Goal: Task Accomplishment & Management: Manage account settings

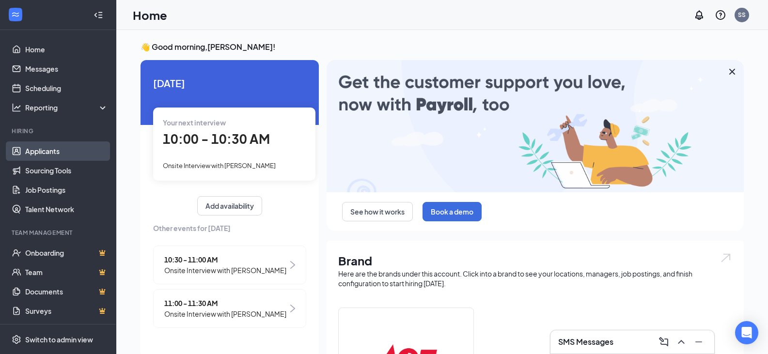
click at [62, 149] on link "Applicants" at bounding box center [66, 150] width 83 height 19
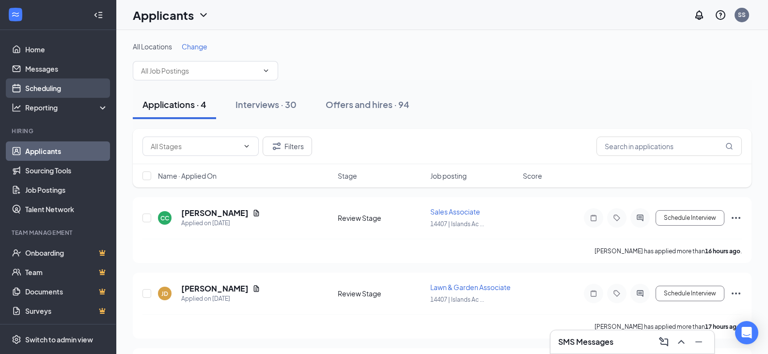
click at [44, 84] on link "Scheduling" at bounding box center [66, 87] width 83 height 19
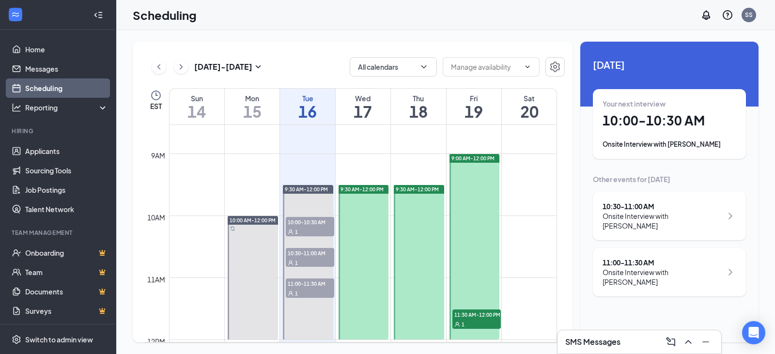
scroll to position [525, 0]
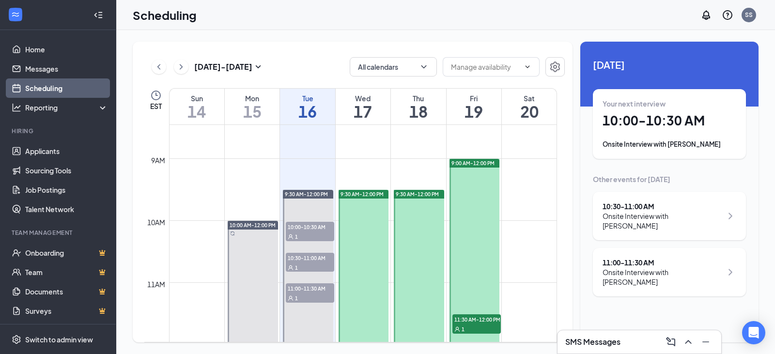
click at [367, 109] on h1 "17" at bounding box center [363, 111] width 55 height 16
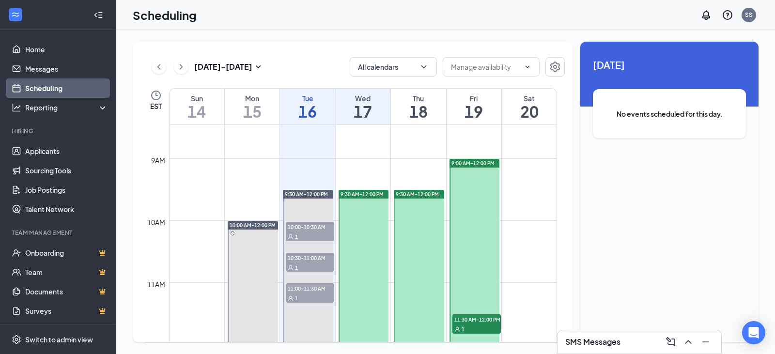
click at [366, 193] on span "9:30 AM-12:00 PM" at bounding box center [362, 194] width 43 height 7
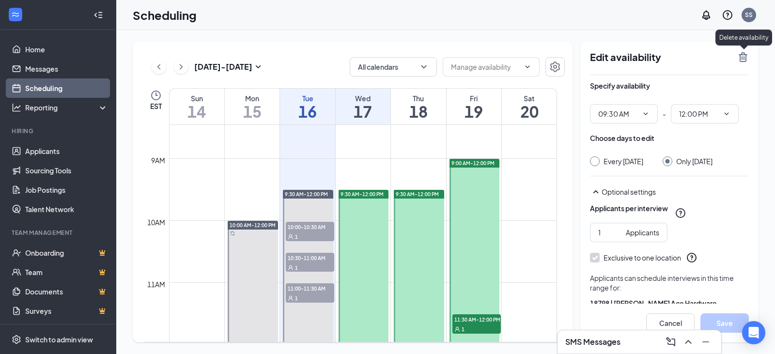
click at [743, 60] on icon "TrashOutline" at bounding box center [743, 57] width 12 height 12
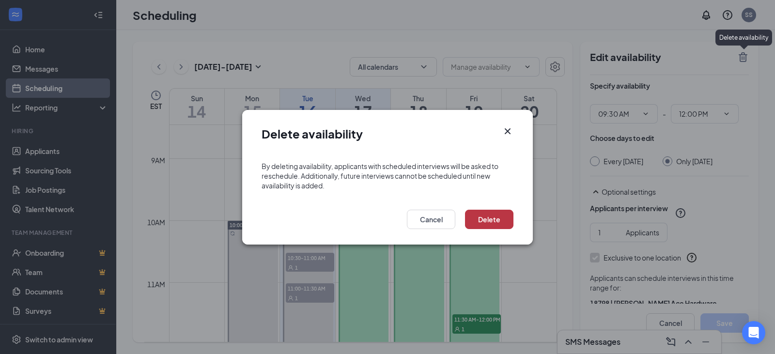
click at [505, 218] on button "Delete" at bounding box center [489, 219] width 48 height 19
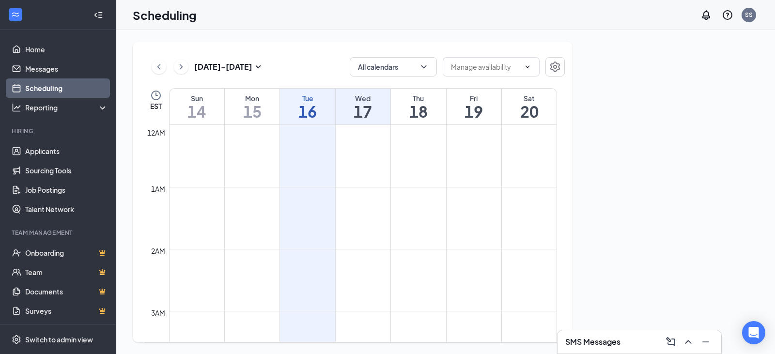
scroll to position [476, 0]
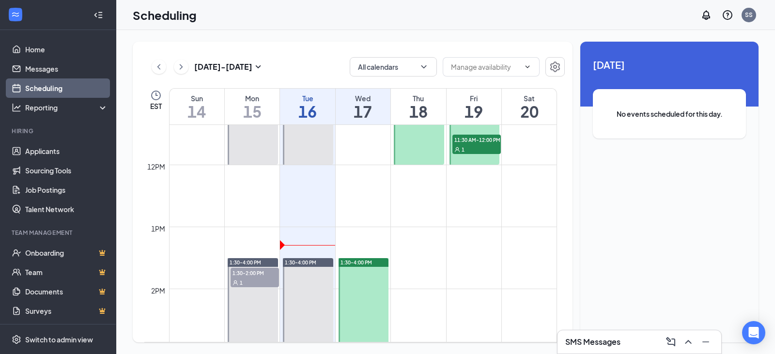
scroll to position [767, 0]
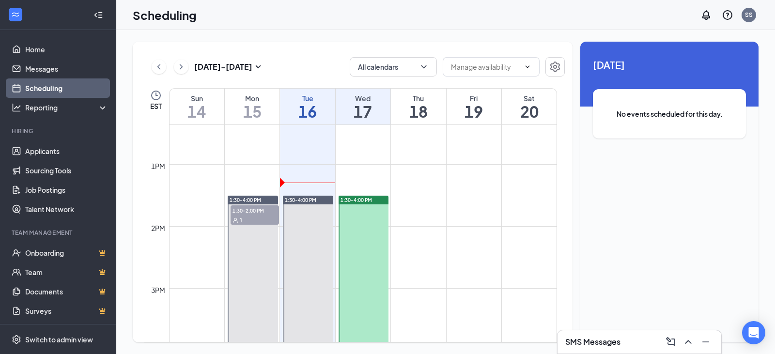
click at [372, 200] on span "1:30-4:00 PM" at bounding box center [356, 200] width 31 height 7
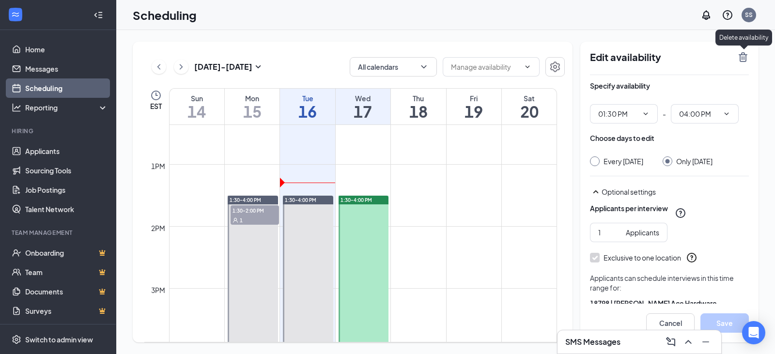
click at [743, 58] on icon "TrashOutline" at bounding box center [743, 57] width 12 height 12
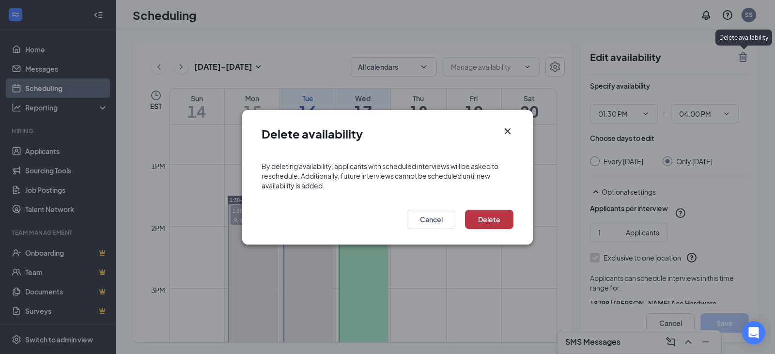
click at [501, 215] on button "Delete" at bounding box center [489, 219] width 48 height 19
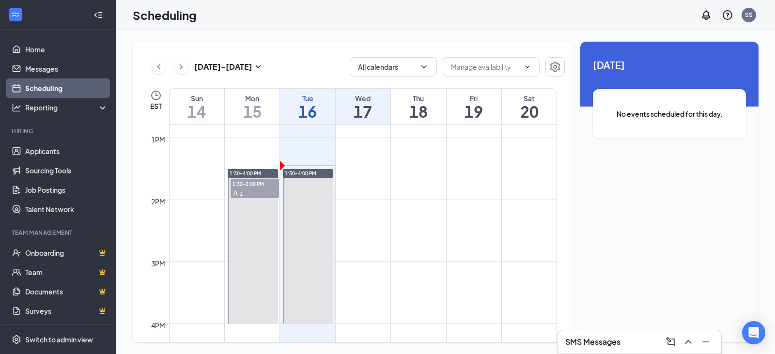
scroll to position [815, 0]
